Goal: Download file/media

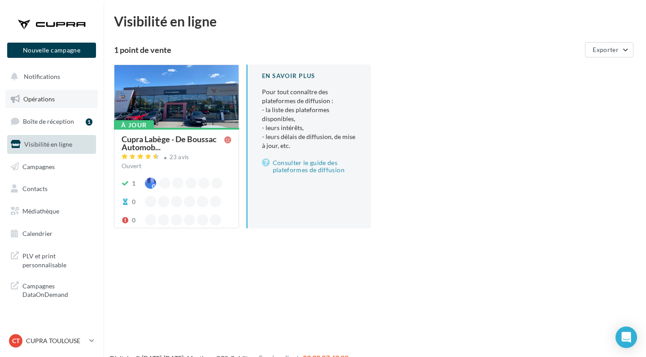
click at [55, 103] on link "Opérations" at bounding box center [51, 99] width 92 height 19
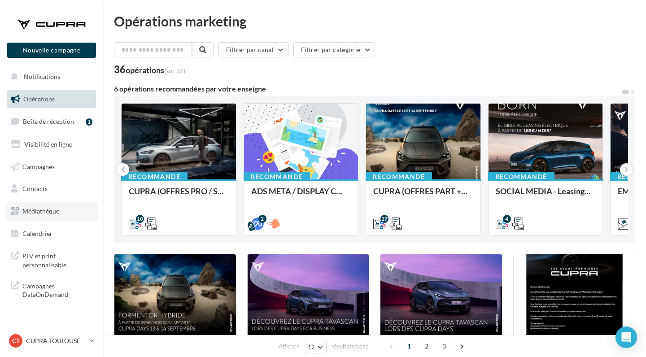
click at [43, 203] on link "Médiathèque" at bounding box center [51, 211] width 92 height 19
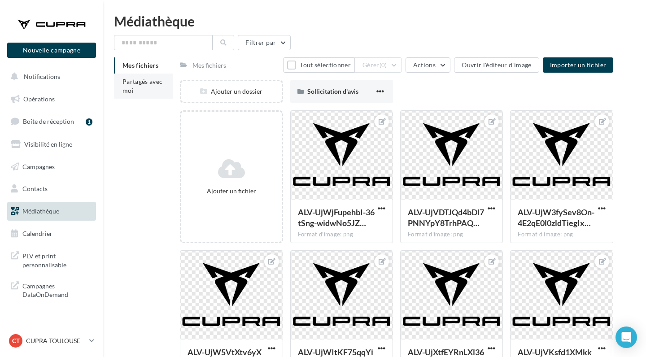
click at [139, 85] on span "Partagés avec moi" at bounding box center [142, 86] width 40 height 17
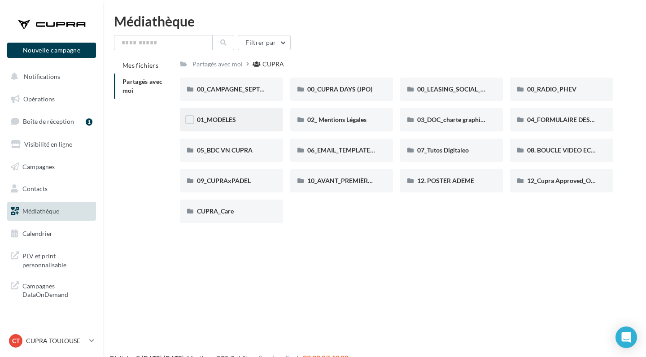
click at [262, 123] on div "01_MODELES" at bounding box center [231, 119] width 69 height 9
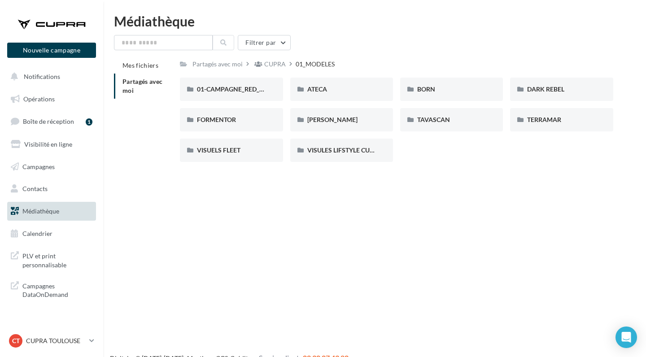
click at [262, 123] on div "FORMENTOR" at bounding box center [231, 119] width 69 height 9
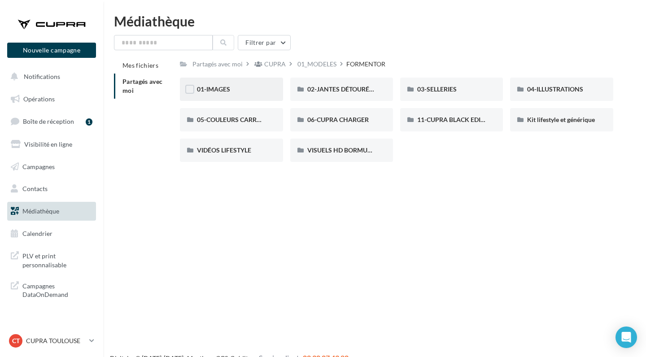
click at [251, 94] on div "01-IMAGES" at bounding box center [231, 89] width 103 height 23
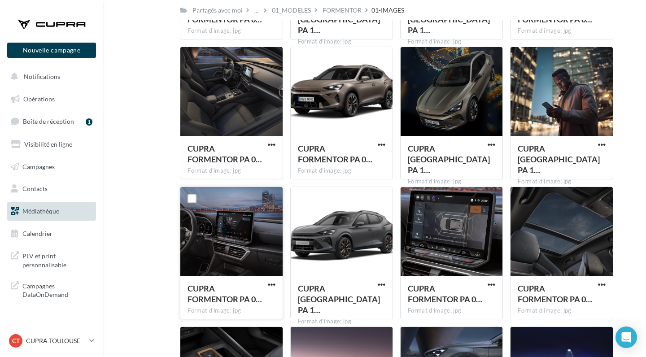
scroll to position [2623, 0]
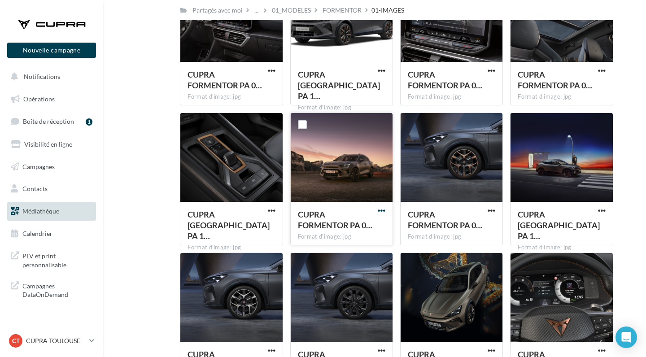
click at [380, 212] on span "button" at bounding box center [382, 211] width 8 height 8
click at [363, 229] on button "Télécharger" at bounding box center [342, 228] width 90 height 23
click at [616, 6] on div "CUPRA FORMENTOR PA 0… Format d'image: jpg CUPRA FORMENTOR PA 029" at bounding box center [565, 39] width 110 height 133
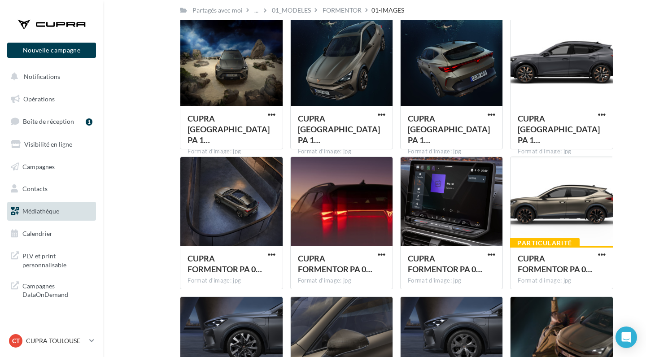
scroll to position [1585, 0]
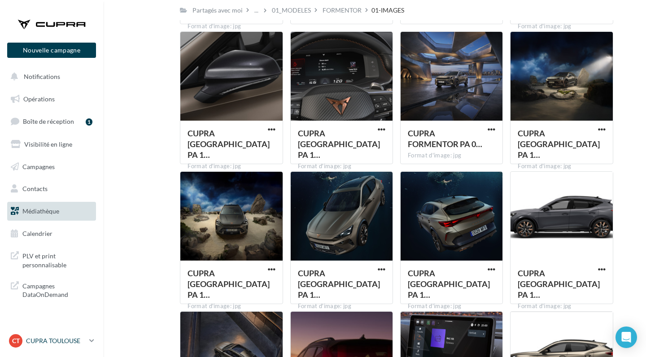
click at [59, 340] on p "CUPRA TOULOUSE" at bounding box center [56, 340] width 60 height 9
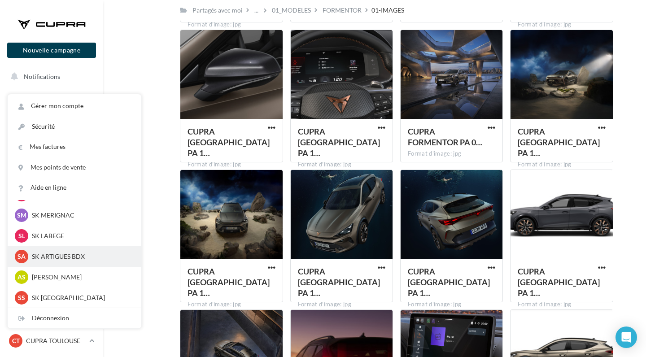
scroll to position [1587, 0]
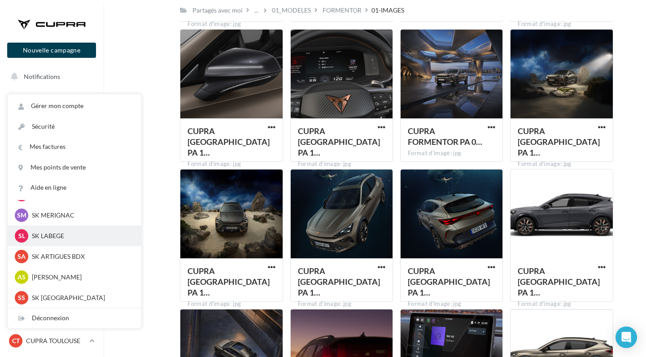
click at [52, 238] on p "SK LABEGE" at bounding box center [81, 235] width 99 height 9
